Goal: Task Accomplishment & Management: Manage account settings

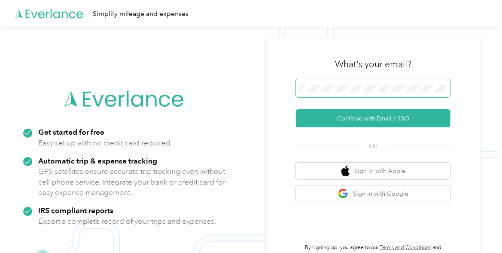
click at [372, 84] on span at bounding box center [373, 88] width 155 height 18
click at [367, 92] on span at bounding box center [373, 88] width 155 height 18
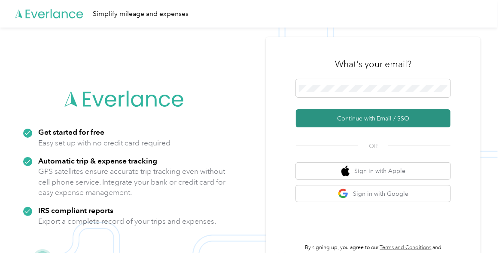
click at [353, 113] on button "Continue with Email / SSO" at bounding box center [373, 118] width 155 height 18
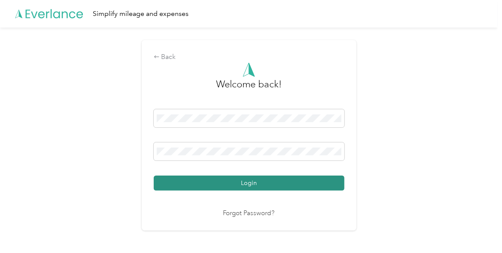
click at [254, 187] on button "Login" at bounding box center [249, 182] width 191 height 15
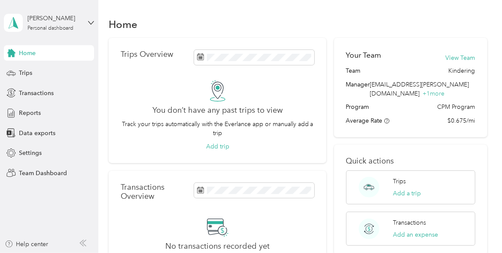
click at [86, 18] on div "[PERSON_NAME] Personal dashboard" at bounding box center [49, 23] width 90 height 30
click at [59, 68] on div "Team dashboard" at bounding box center [118, 68] width 217 height 15
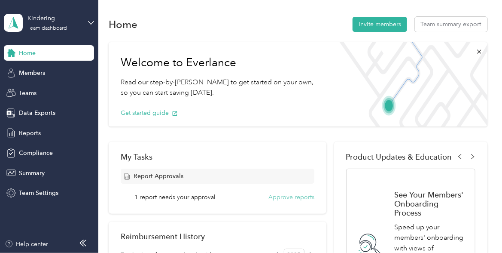
click at [286, 194] on button "Approve reports" at bounding box center [292, 197] width 46 height 9
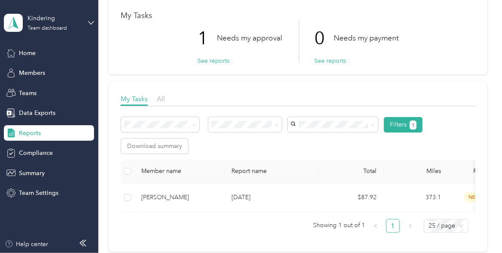
scroll to position [86, 0]
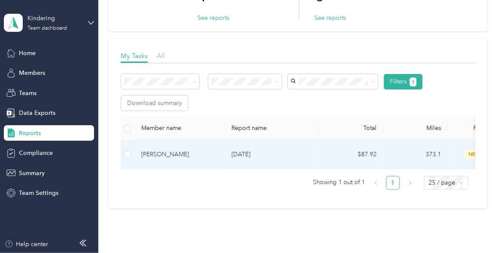
click at [133, 158] on td at bounding box center [128, 154] width 14 height 29
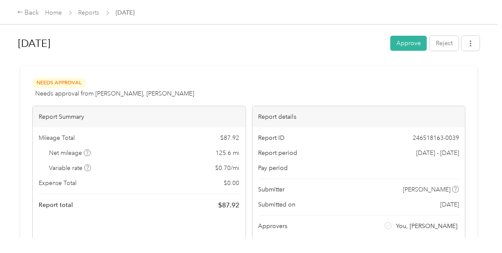
click at [403, 44] on button "Approve" at bounding box center [409, 43] width 37 height 15
